Goal: Information Seeking & Learning: Learn about a topic

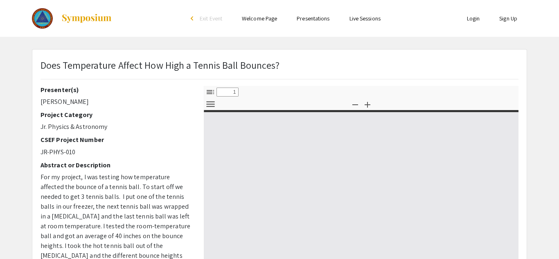
select select "custom"
type input "0"
select select "custom"
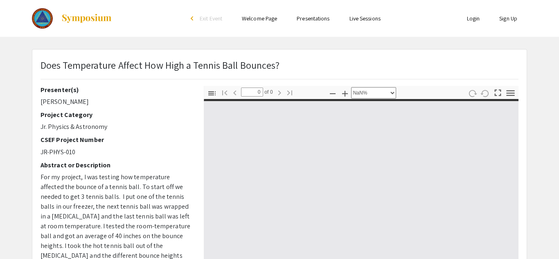
type input "1"
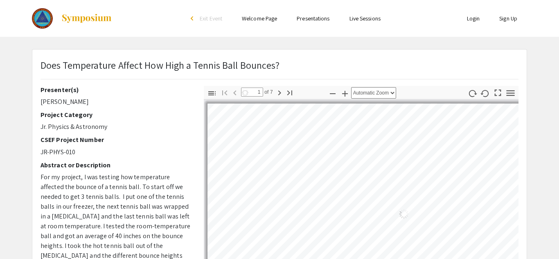
select select "auto"
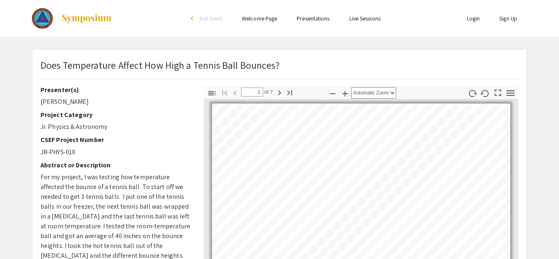
scroll to position [1, 0]
